Goal: Task Accomplishment & Management: Use online tool/utility

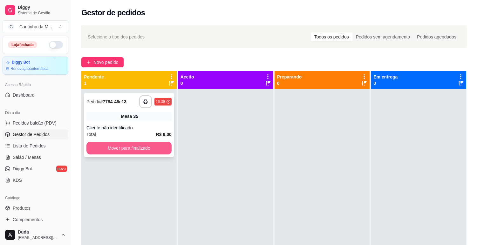
click at [119, 144] on button "Mover para finalizado" at bounding box center [128, 148] width 85 height 13
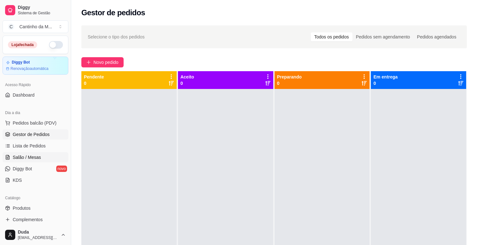
click at [27, 156] on span "Salão / Mesas" at bounding box center [27, 157] width 28 height 6
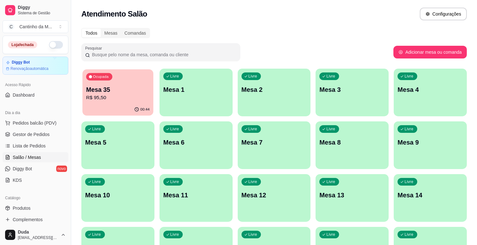
click at [103, 106] on div "00:44" at bounding box center [117, 110] width 71 height 12
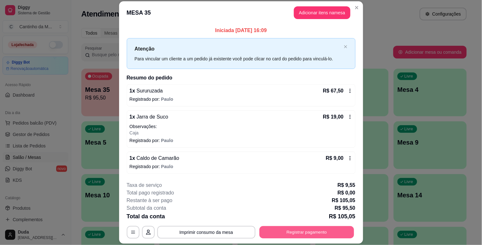
click at [301, 234] on button "Registrar pagamento" at bounding box center [306, 232] width 95 height 12
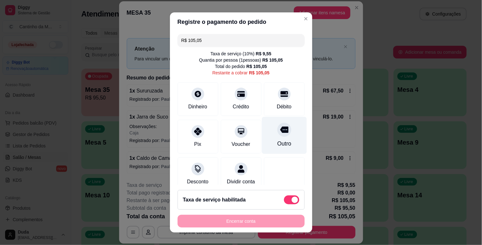
click at [262, 139] on div "Outro" at bounding box center [284, 135] width 45 height 37
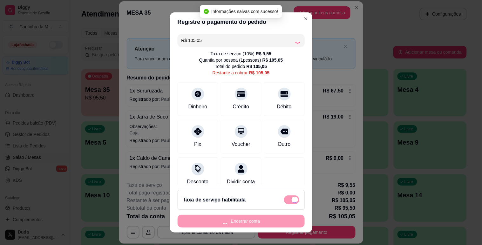
type input "R$ 0,00"
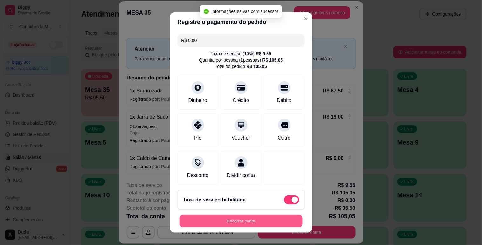
click at [275, 223] on button "Encerrar conta" at bounding box center [241, 221] width 123 height 12
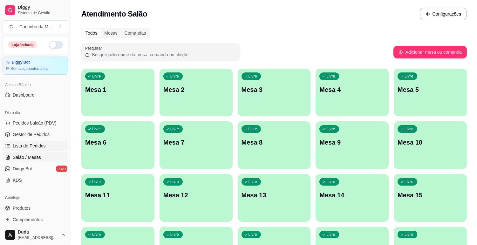
click at [37, 147] on span "Lista de Pedidos" at bounding box center [29, 146] width 33 height 6
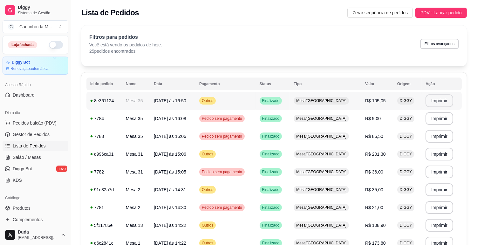
click at [435, 106] on button "Imprimir" at bounding box center [440, 100] width 28 height 13
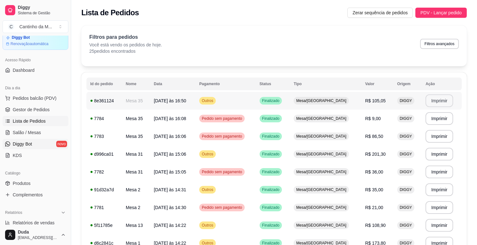
scroll to position [35, 0]
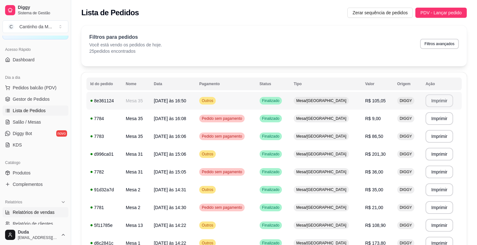
click at [50, 214] on span "Relatórios de vendas" at bounding box center [34, 212] width 42 height 6
select select "ALL"
select select "0"
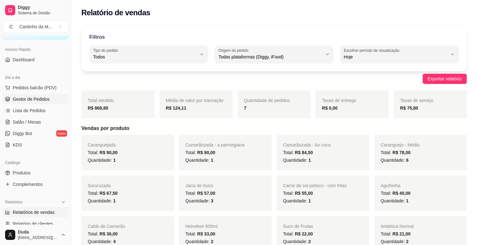
click at [34, 101] on span "Gestor de Pedidos" at bounding box center [31, 99] width 37 height 6
